Goal: Task Accomplishment & Management: Complete application form

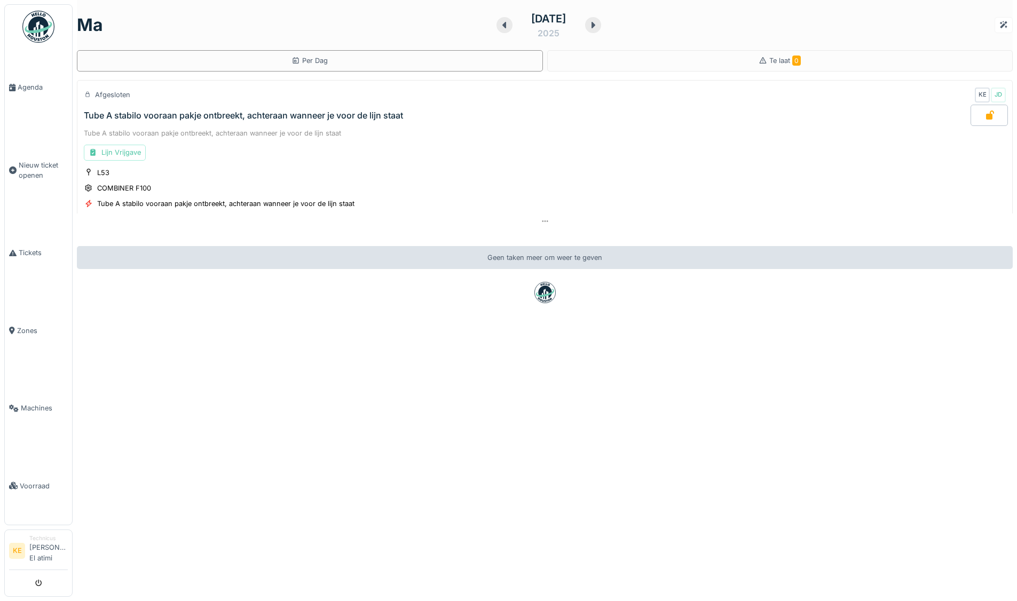
click at [38, 33] on img at bounding box center [38, 27] width 32 height 32
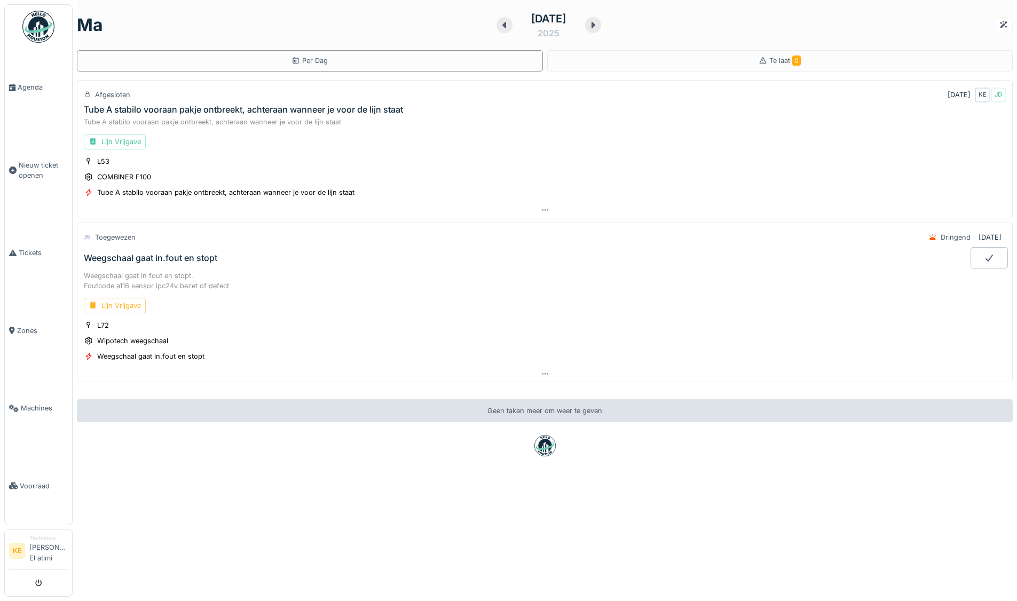
click at [129, 305] on div "Lijn Vrijgave" at bounding box center [115, 305] width 62 height 15
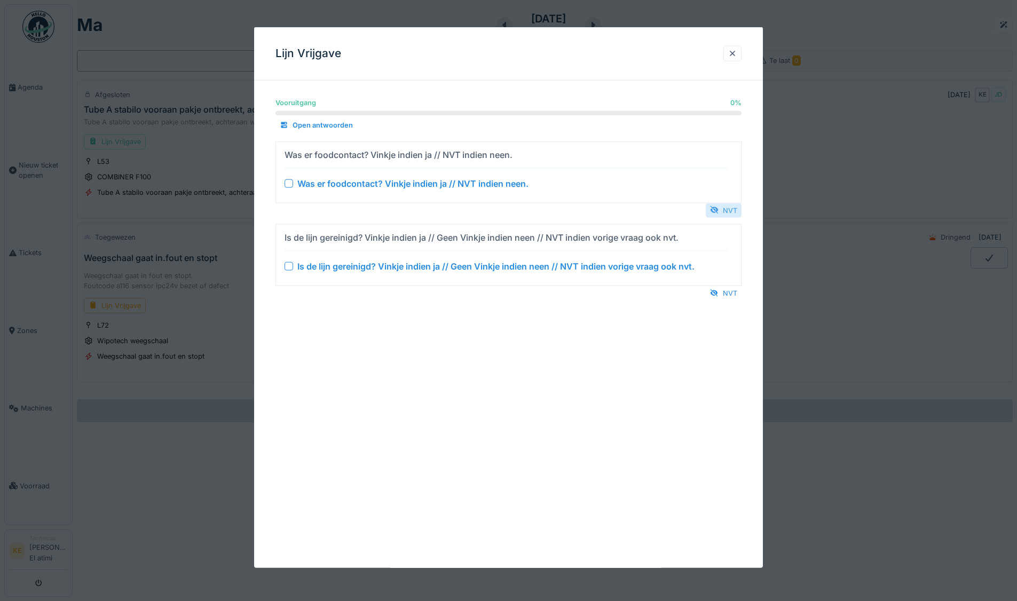
click at [733, 203] on div "NVT" at bounding box center [724, 210] width 36 height 14
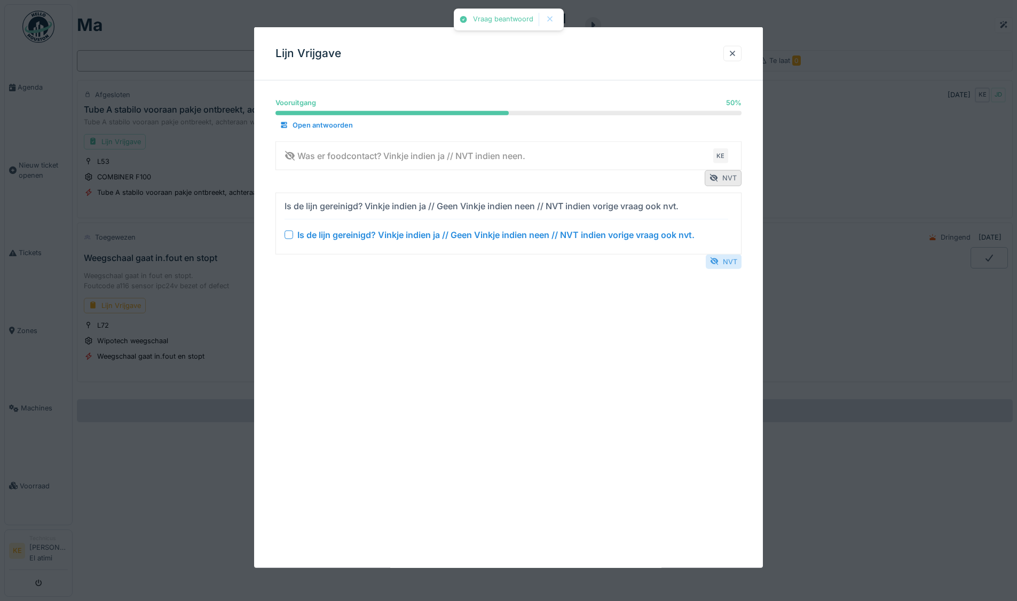
click at [734, 264] on div "NVT" at bounding box center [724, 261] width 36 height 14
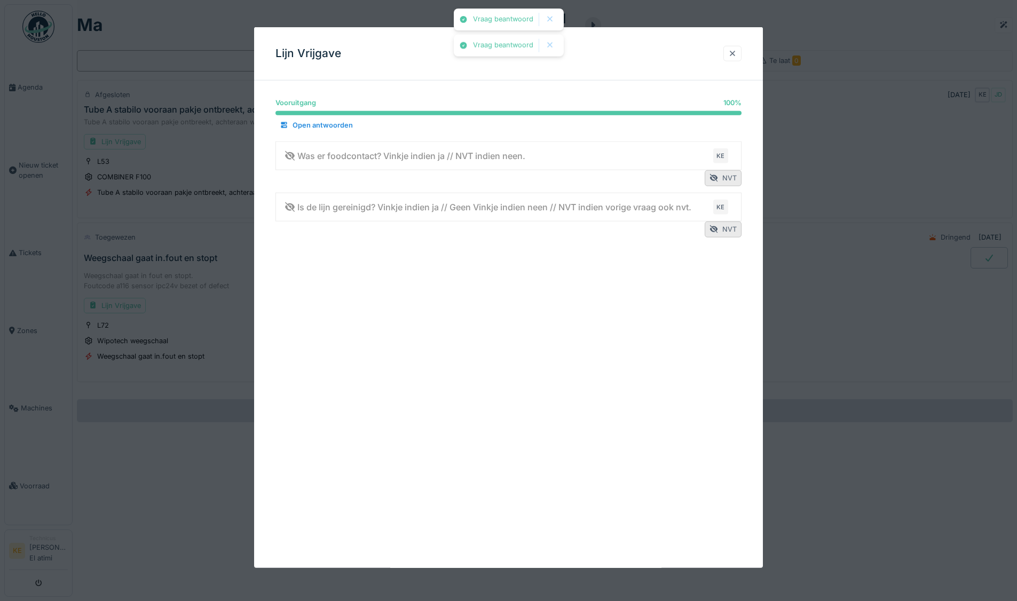
click at [737, 57] on div at bounding box center [732, 54] width 9 height 10
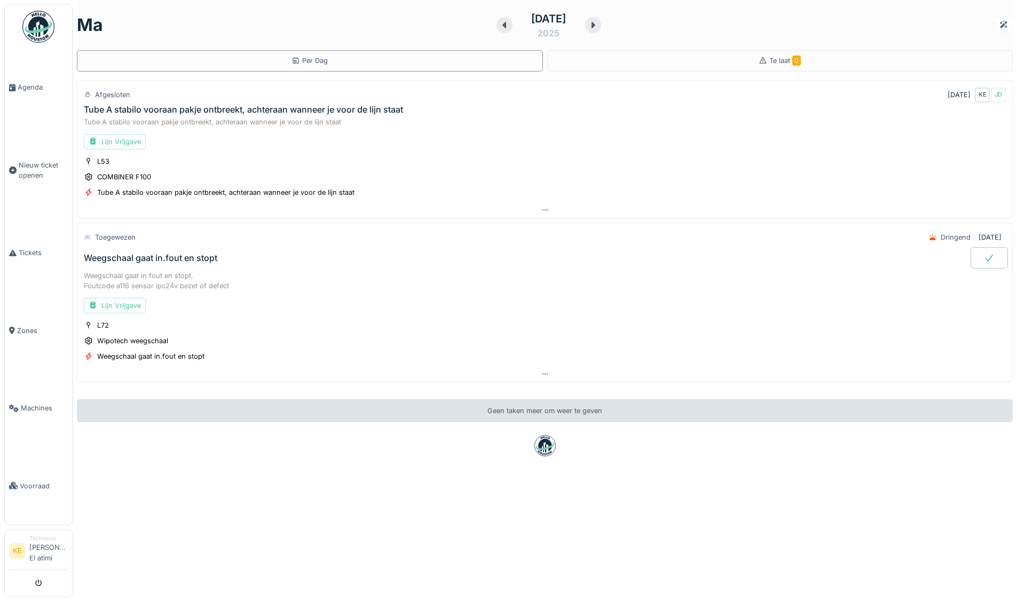
click at [971, 252] on div at bounding box center [989, 257] width 37 height 21
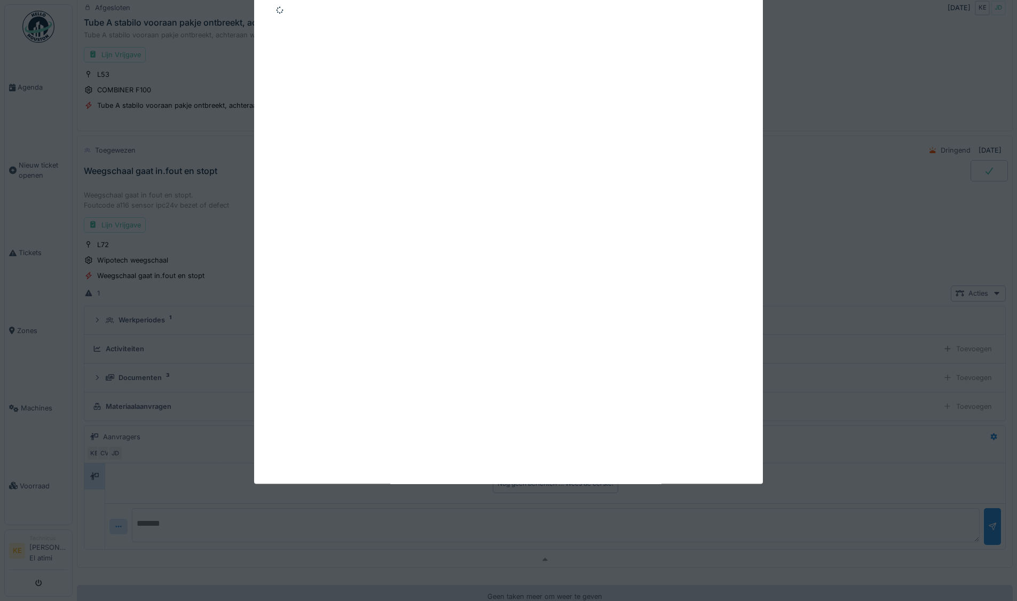
scroll to position [180, 0]
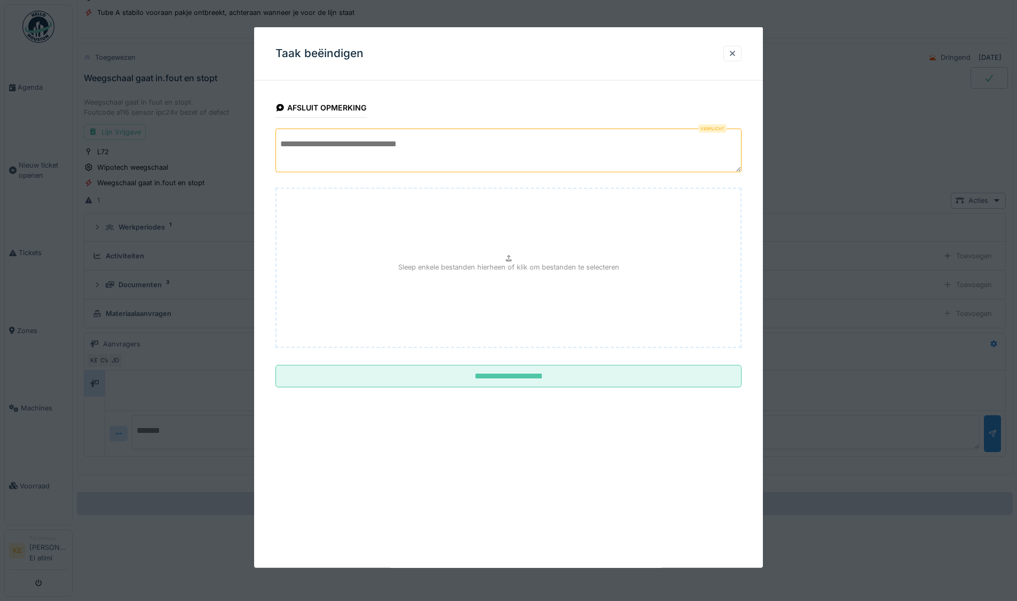
click at [401, 129] on textarea at bounding box center [509, 151] width 466 height 44
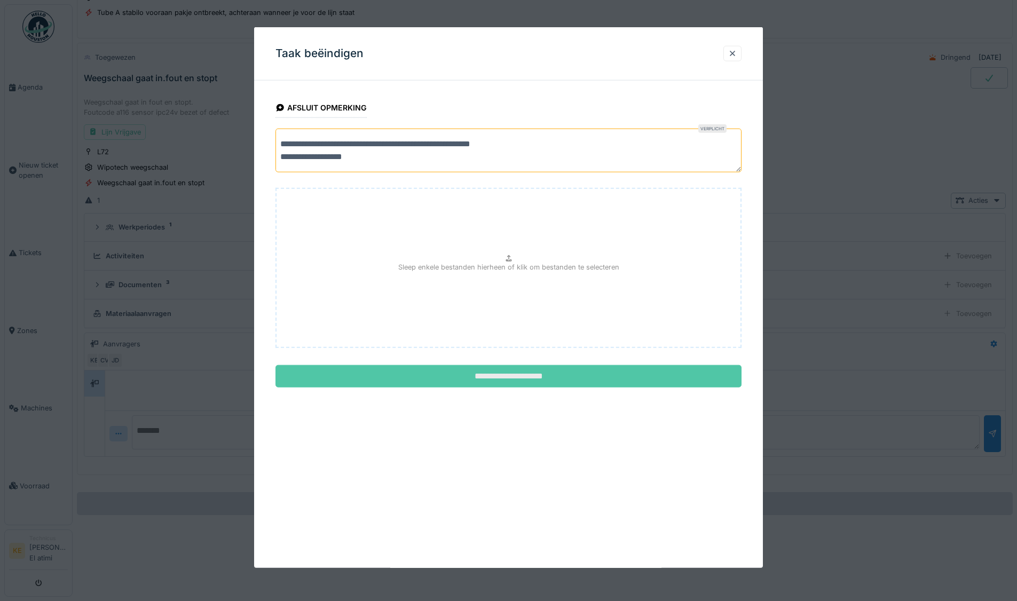
type textarea "**********"
click at [535, 376] on input "**********" at bounding box center [509, 376] width 466 height 22
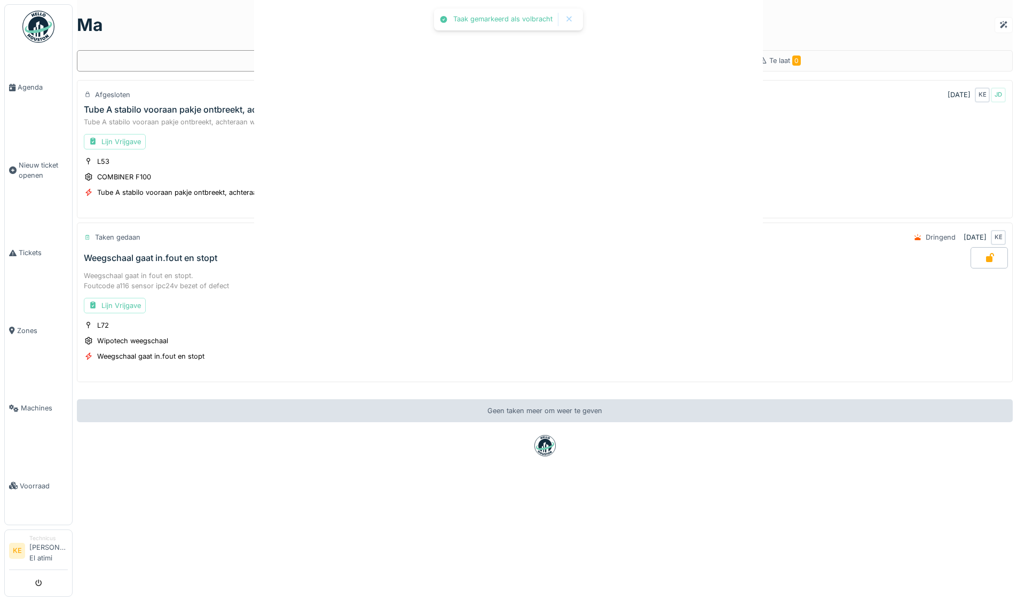
scroll to position [0, 0]
click at [124, 302] on div "Lijn Vrijgave" at bounding box center [115, 305] width 62 height 15
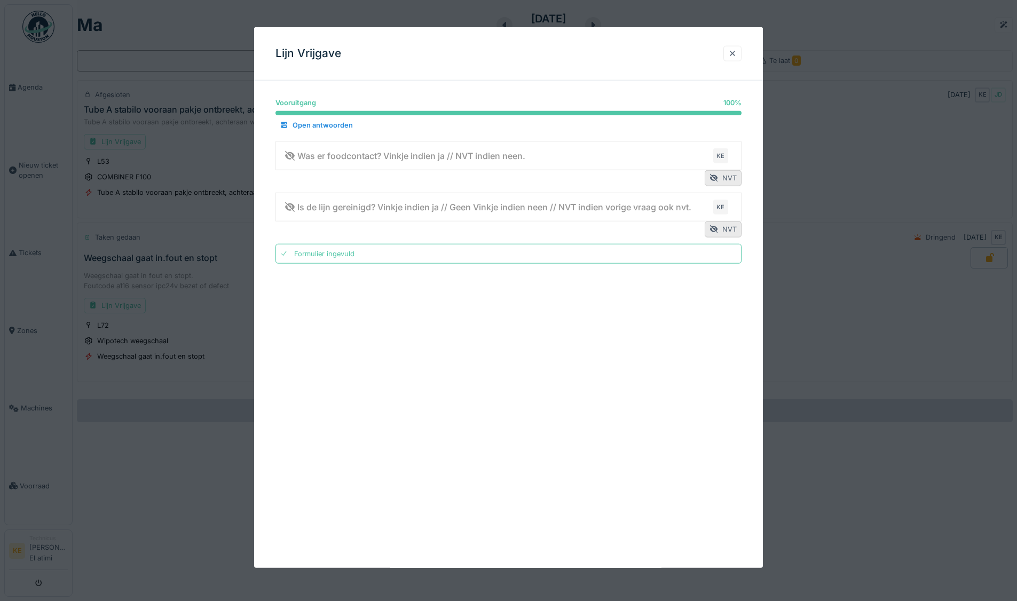
click at [734, 53] on div at bounding box center [732, 54] width 9 height 10
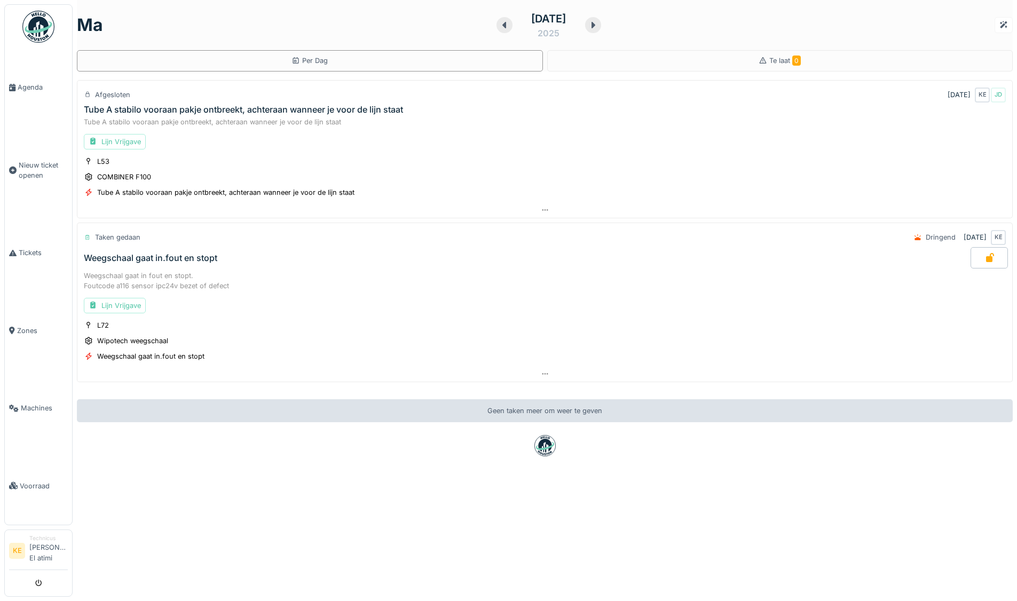
click at [40, 24] on img at bounding box center [38, 27] width 32 height 32
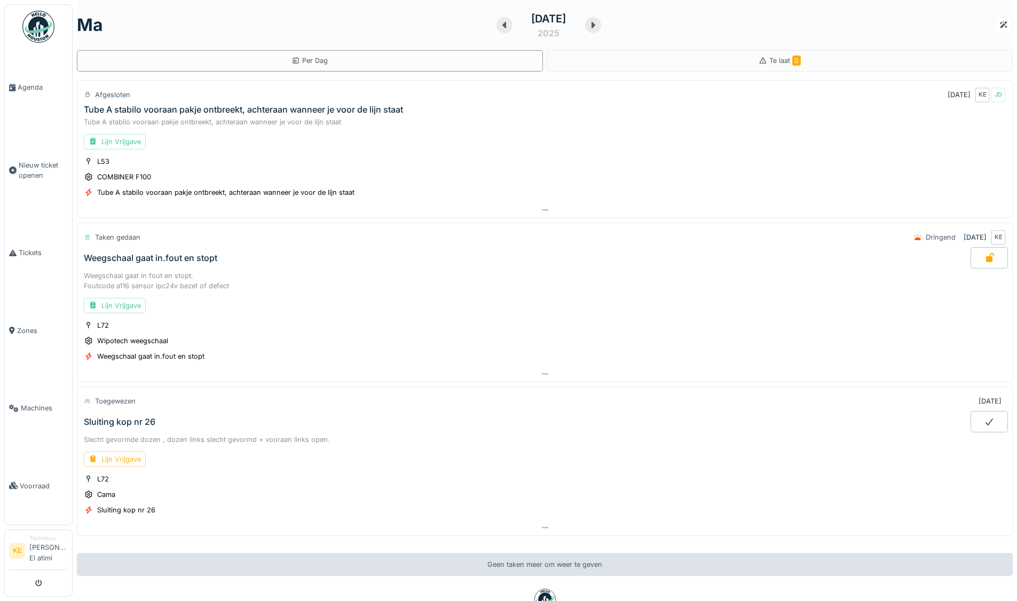
click at [118, 458] on div "Lijn Vrijgave" at bounding box center [115, 459] width 62 height 15
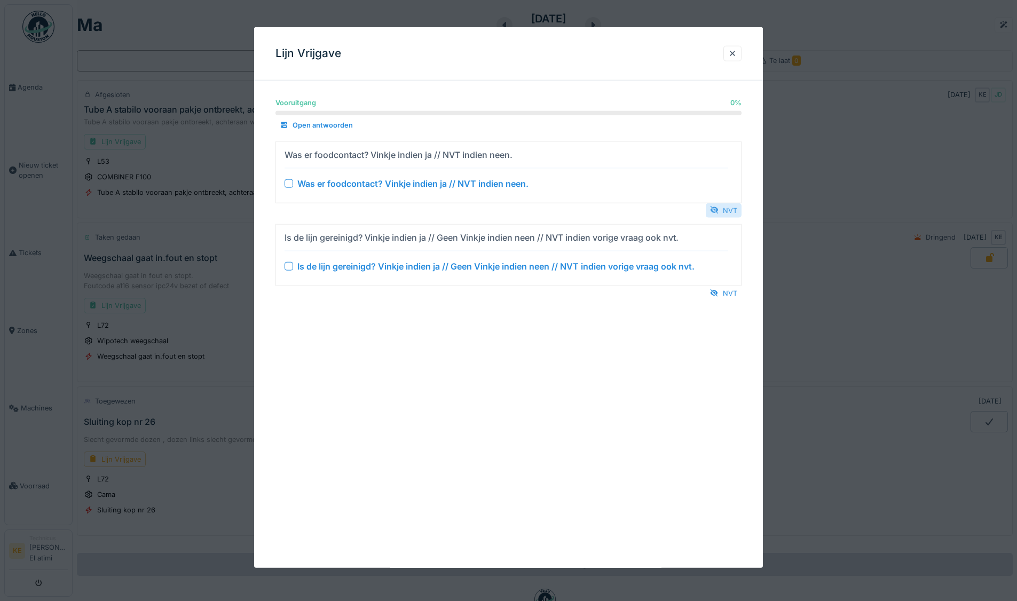
click at [732, 209] on div "NVT" at bounding box center [724, 210] width 36 height 14
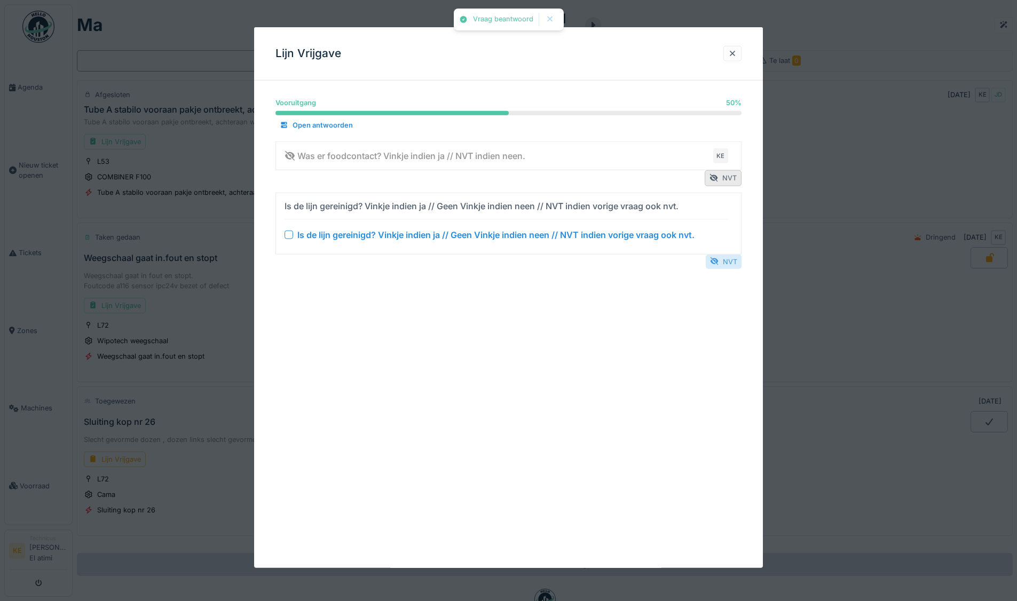
click at [733, 261] on div "NVT" at bounding box center [724, 261] width 36 height 14
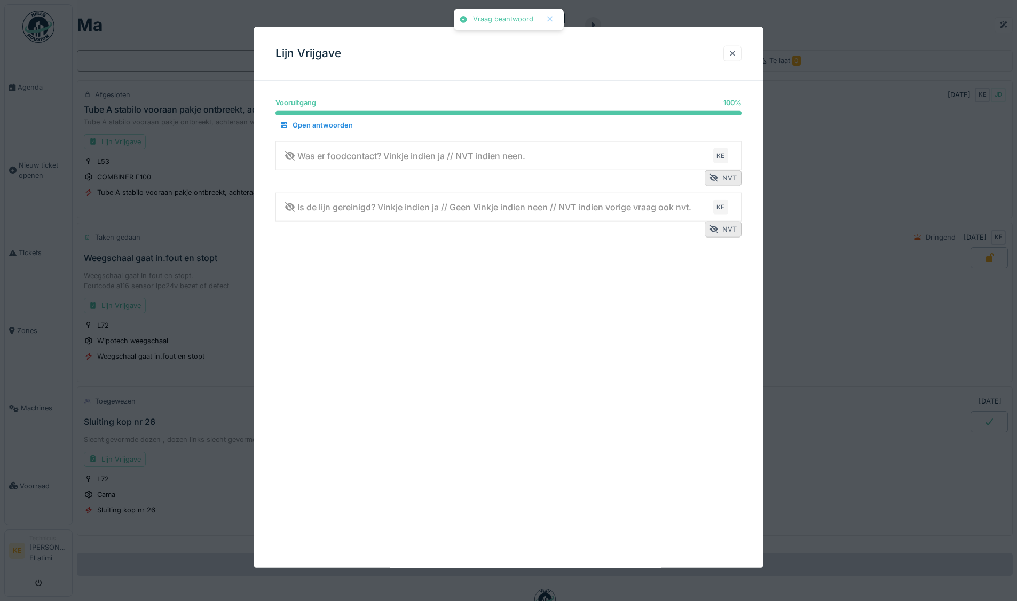
click at [737, 53] on div at bounding box center [732, 54] width 9 height 10
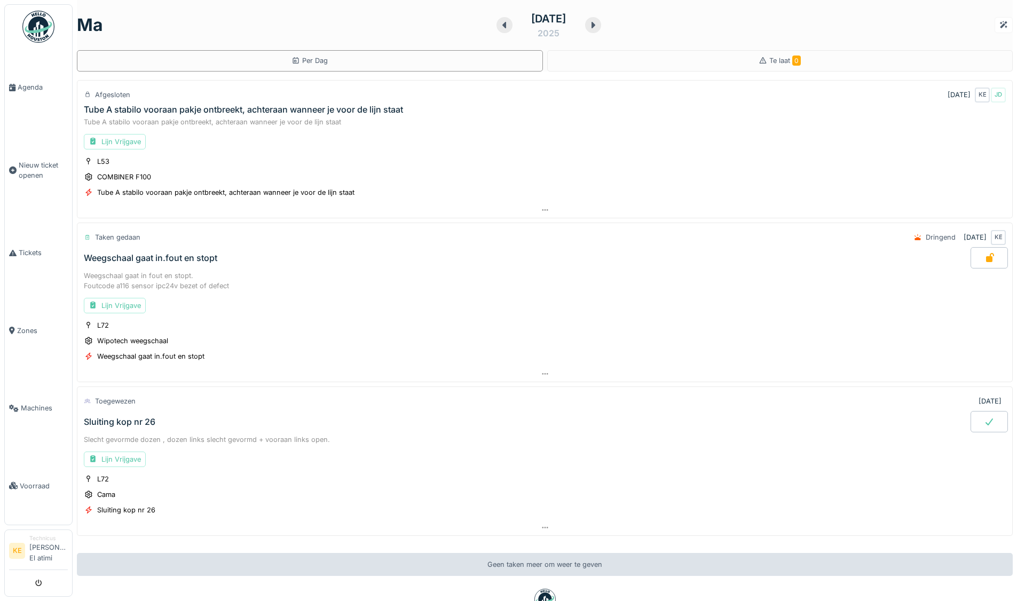
click at [984, 424] on div at bounding box center [989, 421] width 37 height 21
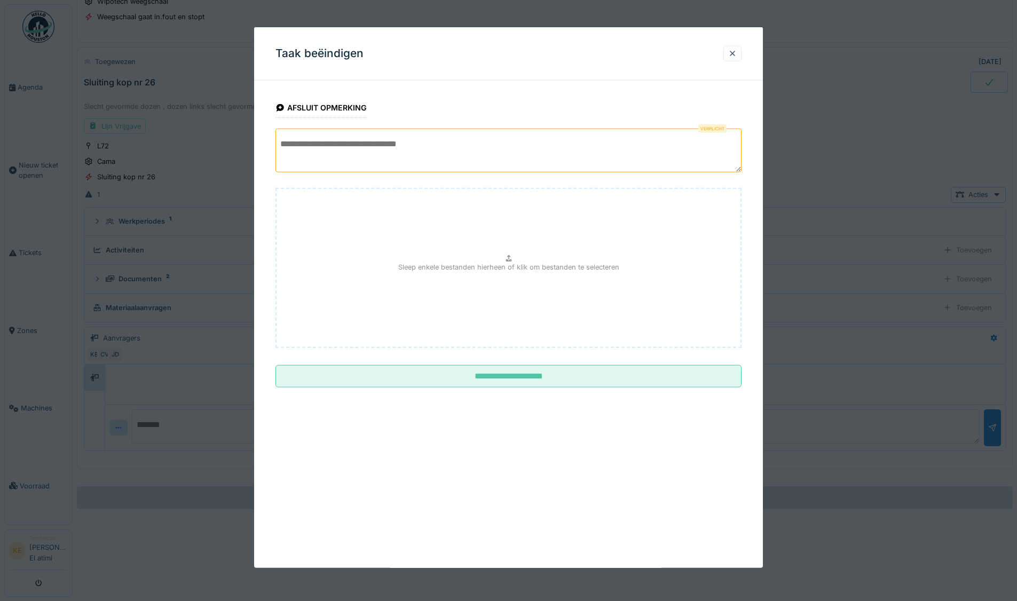
scroll to position [341, 0]
click at [437, 150] on textarea at bounding box center [509, 151] width 466 height 44
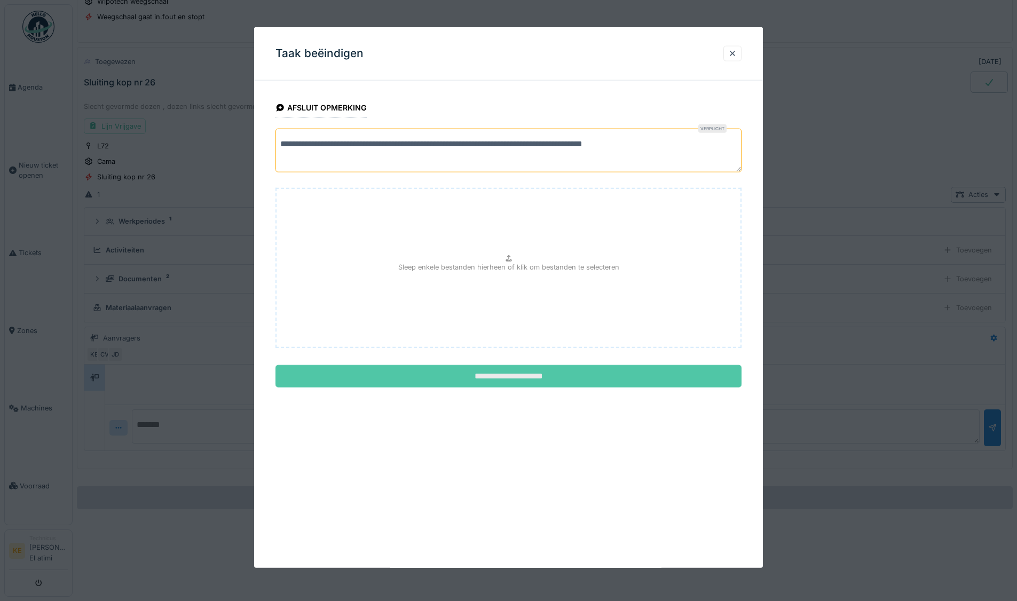
type textarea "**********"
click at [535, 380] on input "**********" at bounding box center [509, 376] width 466 height 22
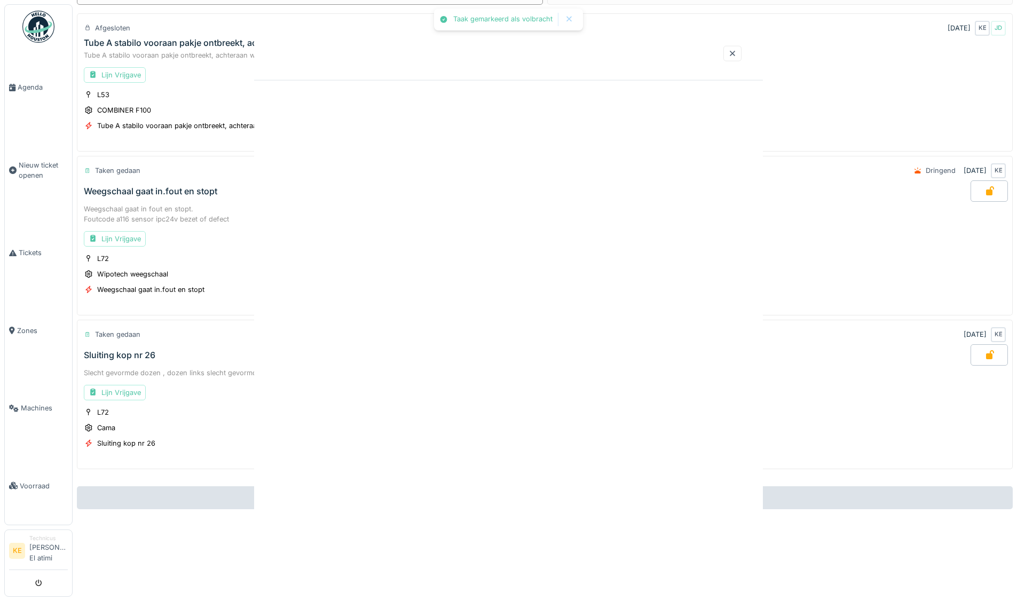
scroll to position [8, 0]
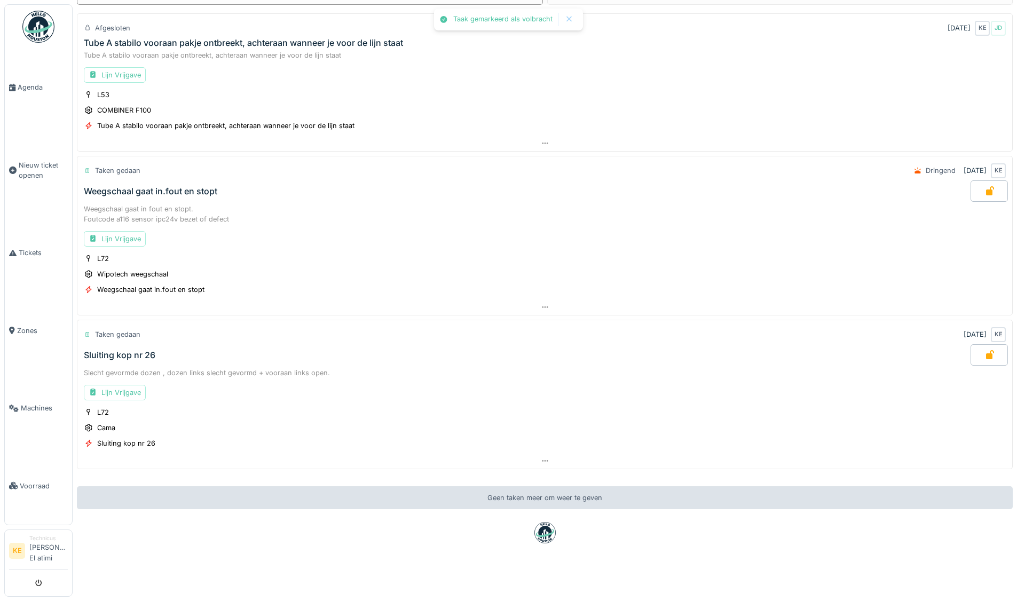
click at [33, 22] on img at bounding box center [38, 27] width 32 height 32
